Goal: Information Seeking & Learning: Learn about a topic

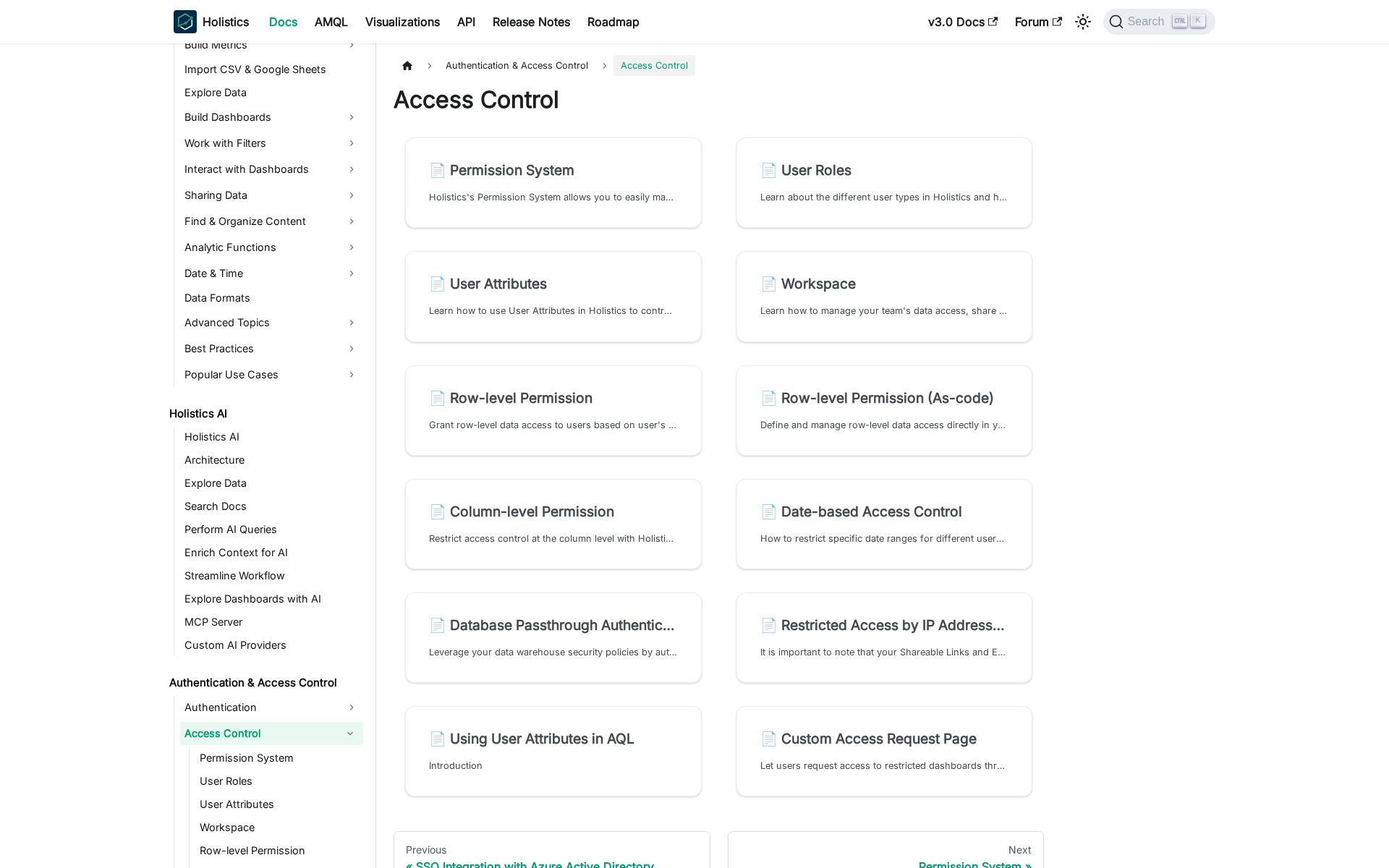
scroll to position [428, 0]
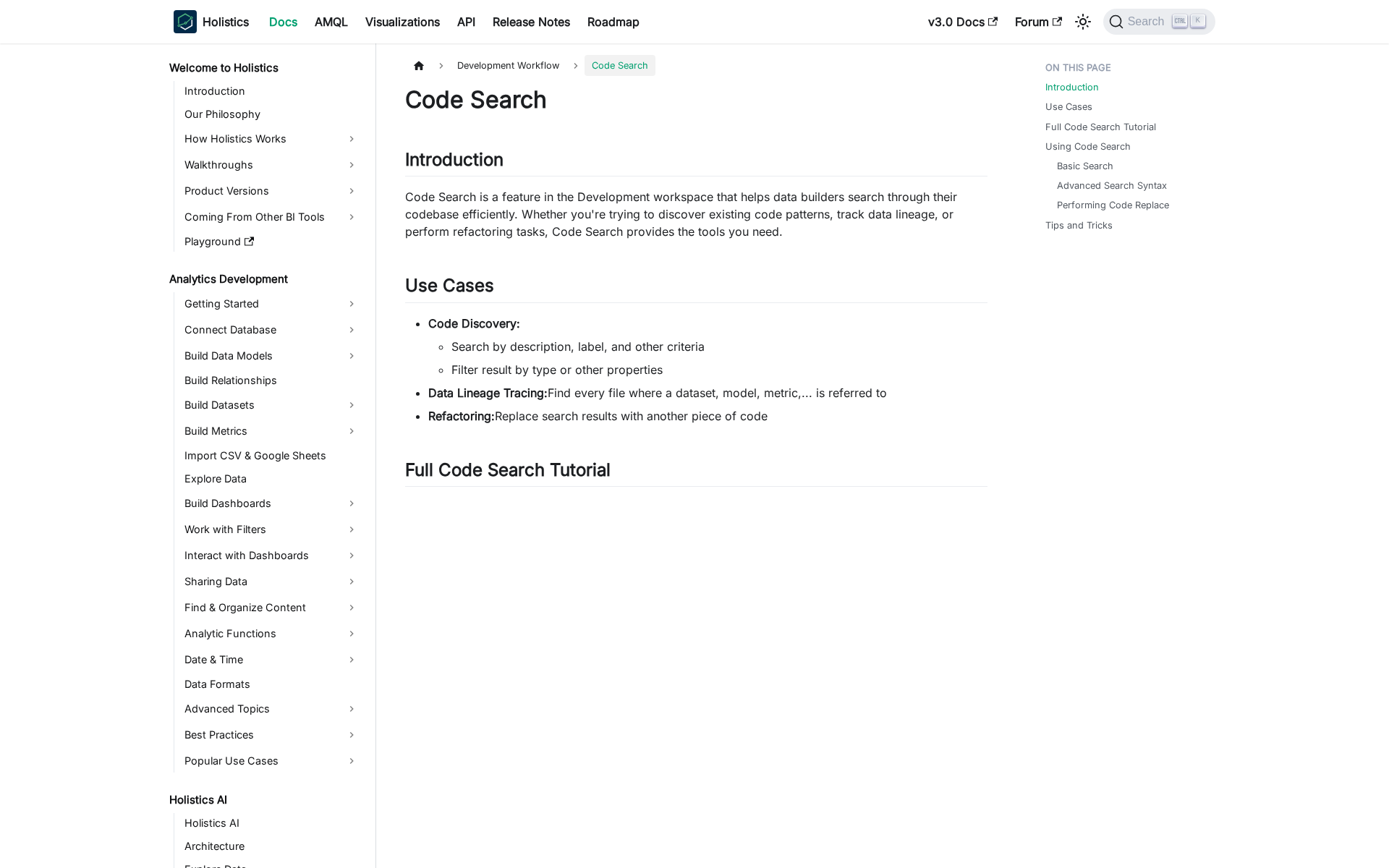
scroll to position [516, 0]
